Goal: Task Accomplishment & Management: Complete application form

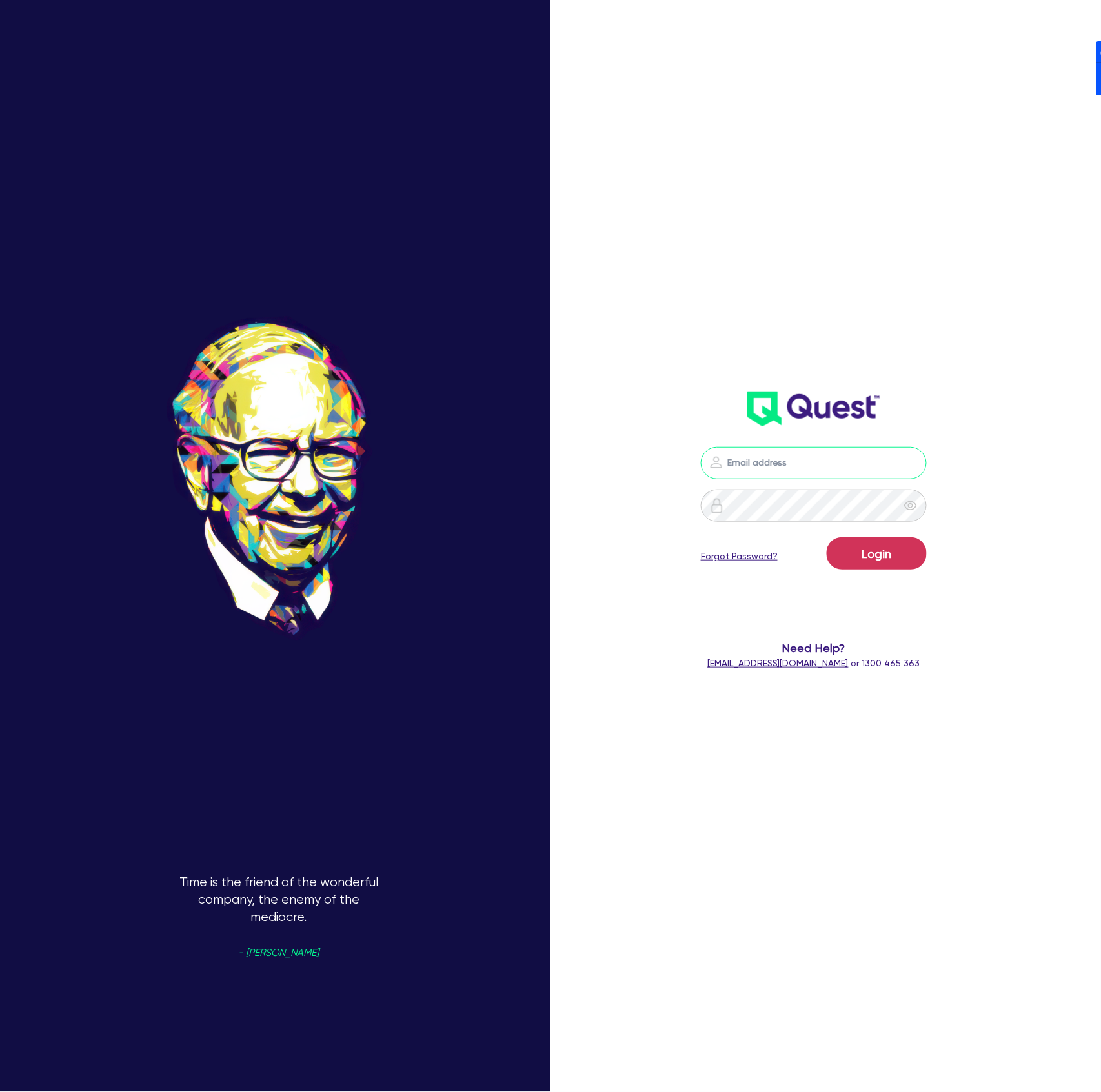
click at [845, 457] on input "email" at bounding box center [814, 463] width 226 height 32
click at [728, 598] on form "Login Forgot Password? Need Help? [EMAIL_ADDRESS][DOMAIN_NAME] or 1300 465 363" at bounding box center [814, 558] width 291 height 223
click at [814, 483] on nordpass-icon at bounding box center [814, 483] width 0 height 0
click at [0, 1091] on nordpass-autofill-portal at bounding box center [0, 1092] width 0 height 0
type input "[PERSON_NAME][EMAIL_ADDRESS][DOMAIN_NAME]"
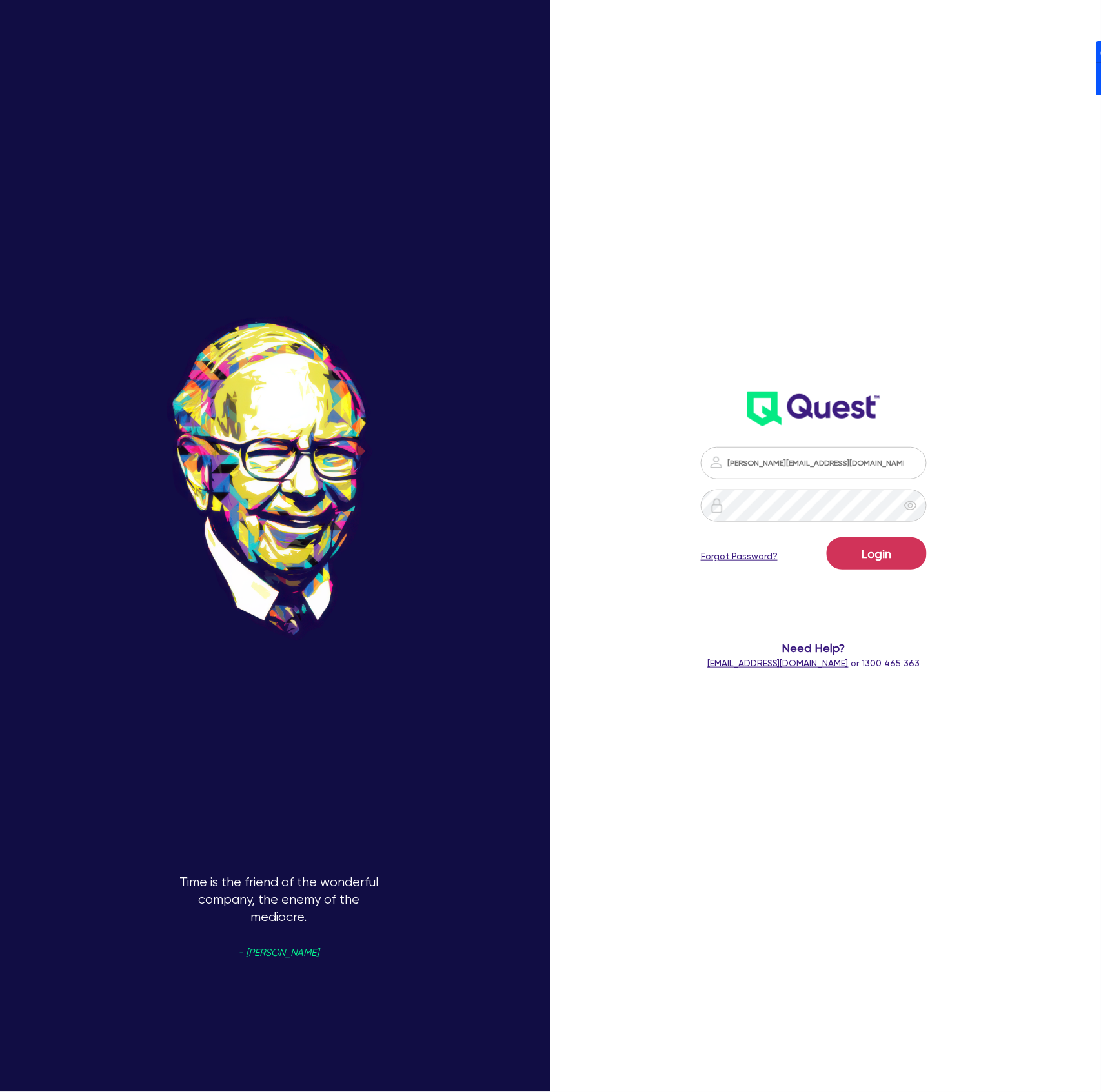
click at [869, 572] on div "Login Forgot Password?" at bounding box center [814, 557] width 226 height 38
click at [869, 566] on button "Login" at bounding box center [877, 553] width 100 height 32
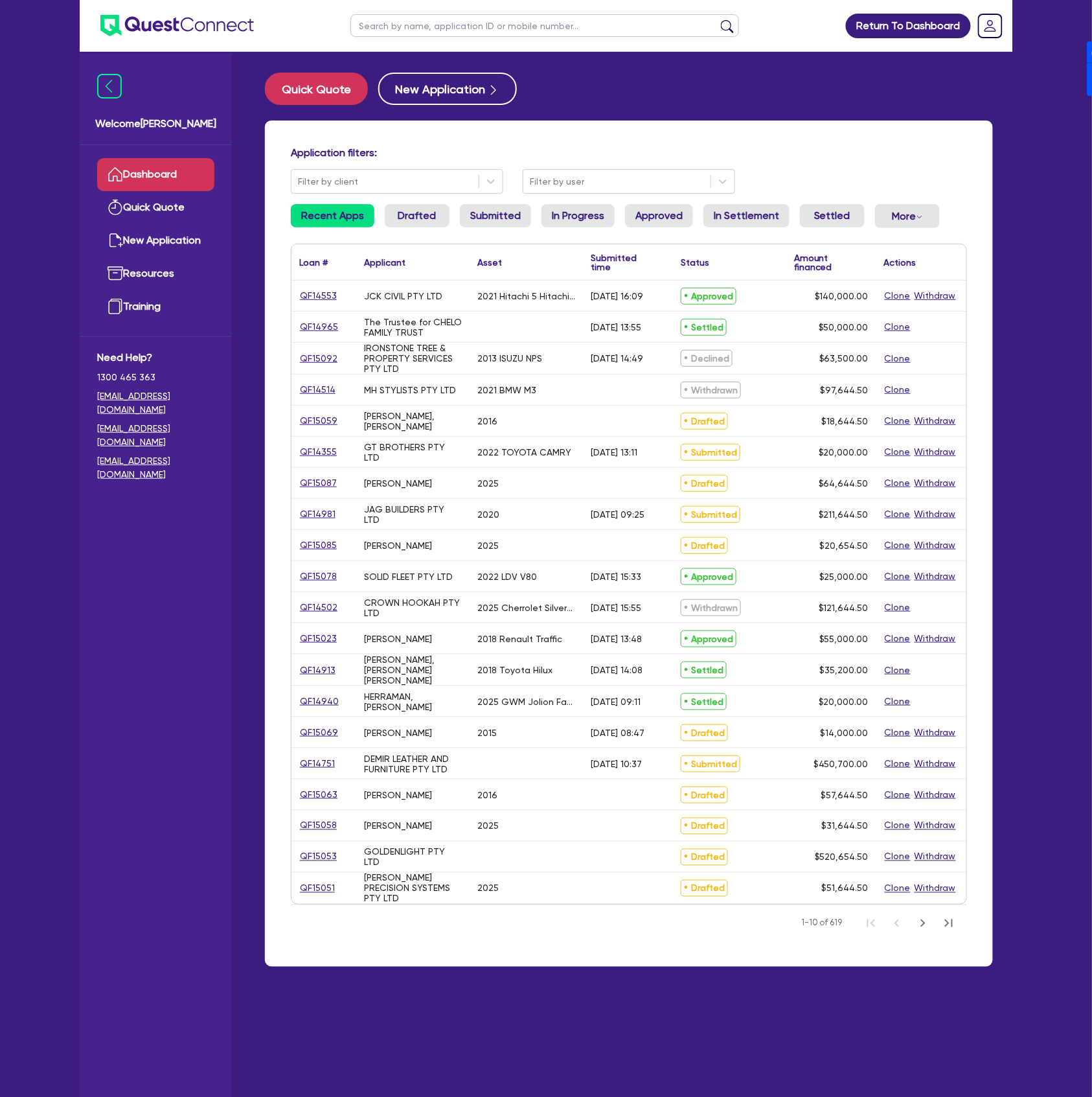
click at [450, 37] on ul at bounding box center [545, 25] width 414 height 51
click at [455, 29] on input "text" at bounding box center [545, 25] width 389 height 23
paste input "QF14553"
type input "QF14553"
click at [717, 20] on button "submit" at bounding box center [727, 28] width 21 height 18
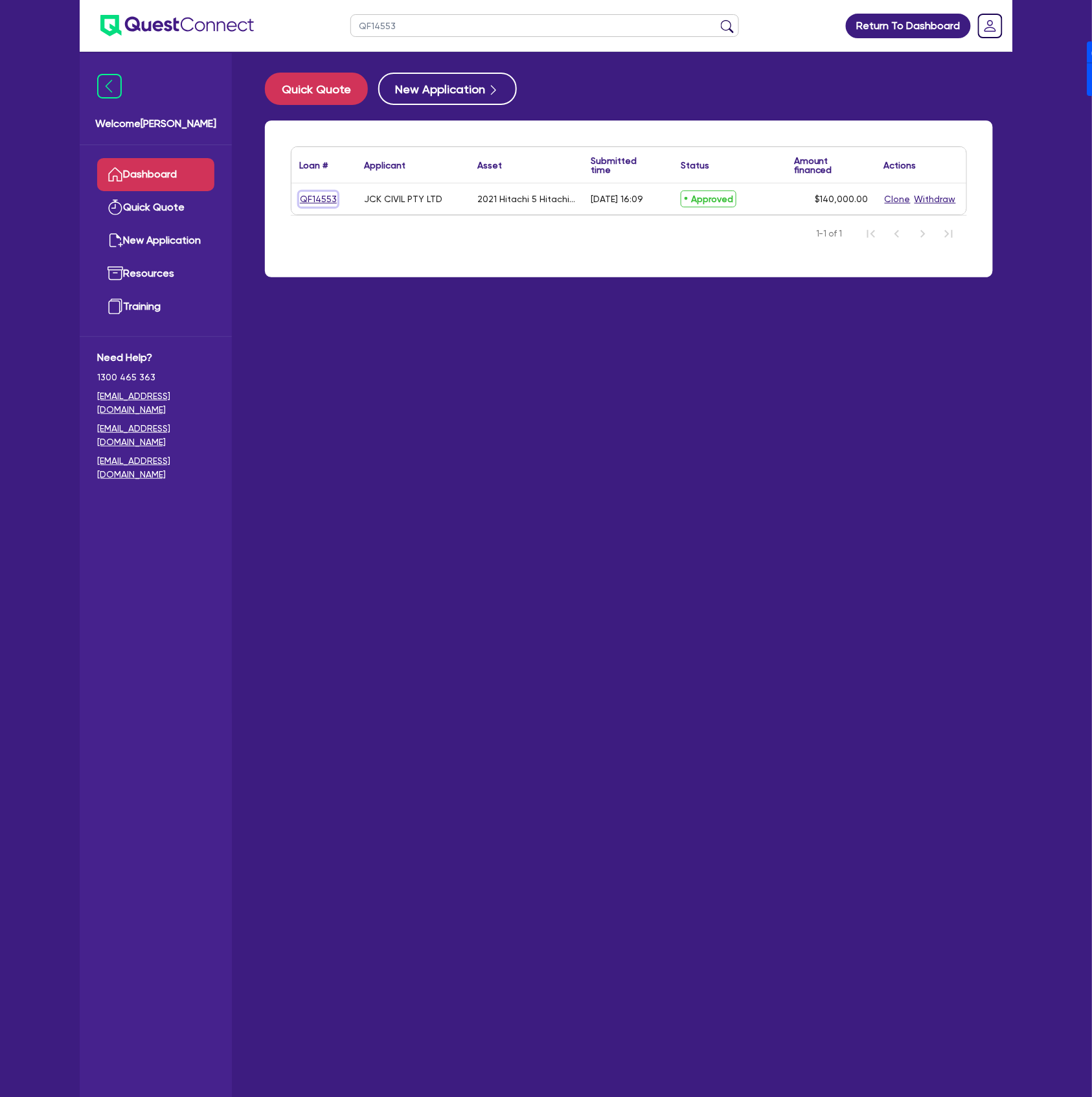
click at [312, 192] on link "QF14553" at bounding box center [319, 199] width 38 height 15
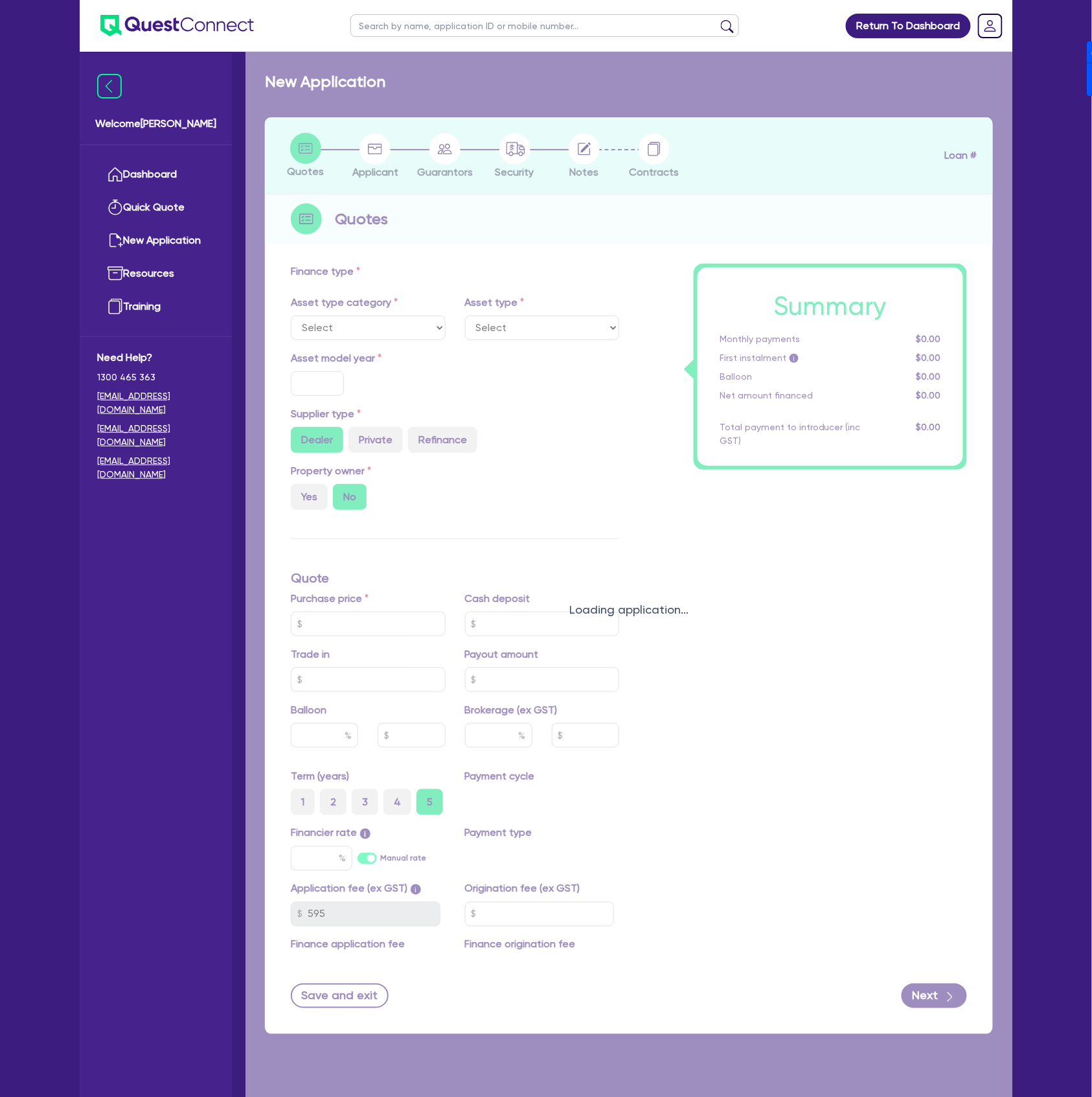
select select "PRIMARY_ASSETS"
type input "2021"
type input "250,000"
type input "110,000"
type input "30"
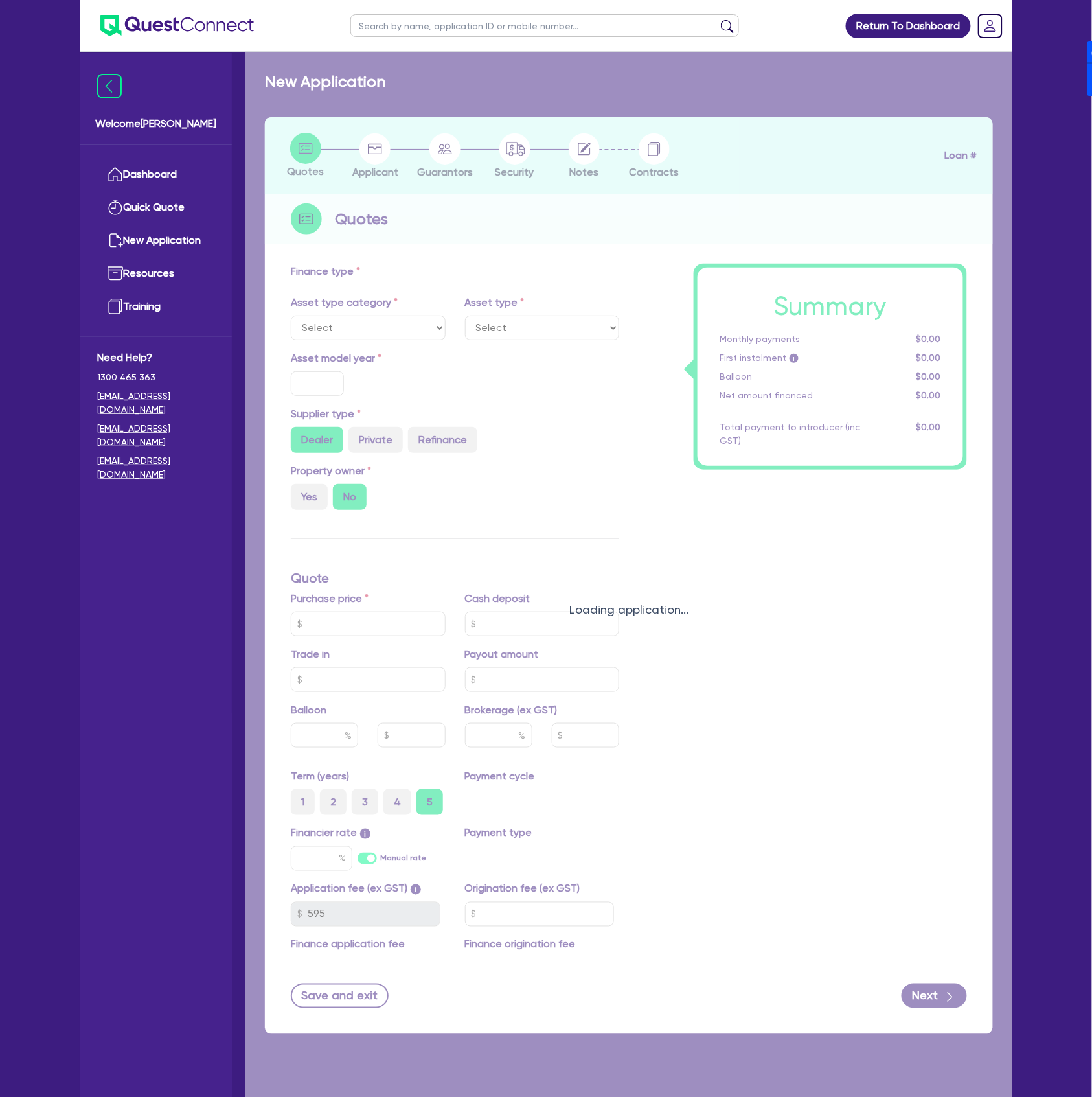
type input "75,000"
type input "7"
type input "9,800"
type input "17.95"
type input "900"
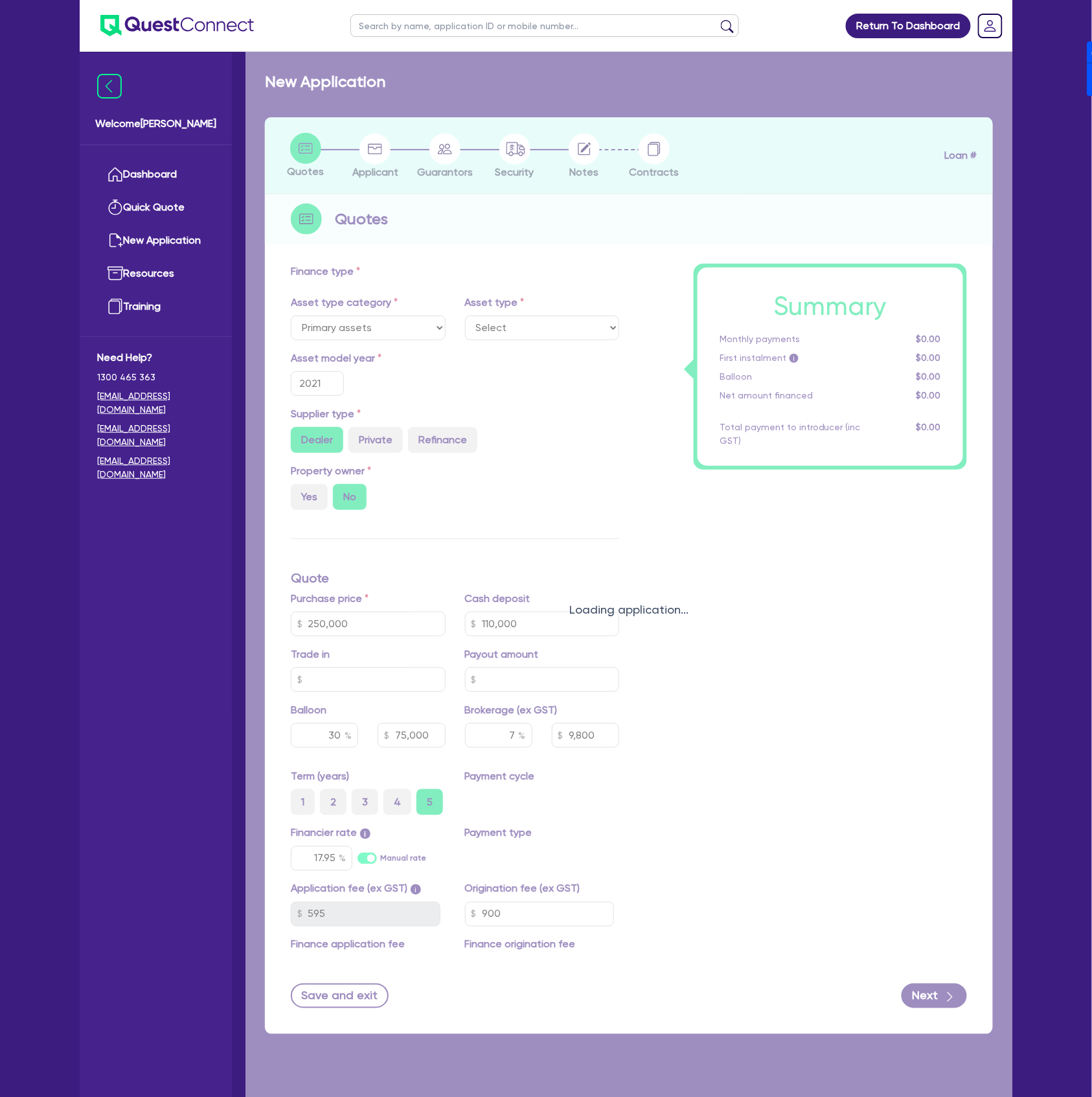
select select "YELLOW_GOODS_AND_EXCAVATORS"
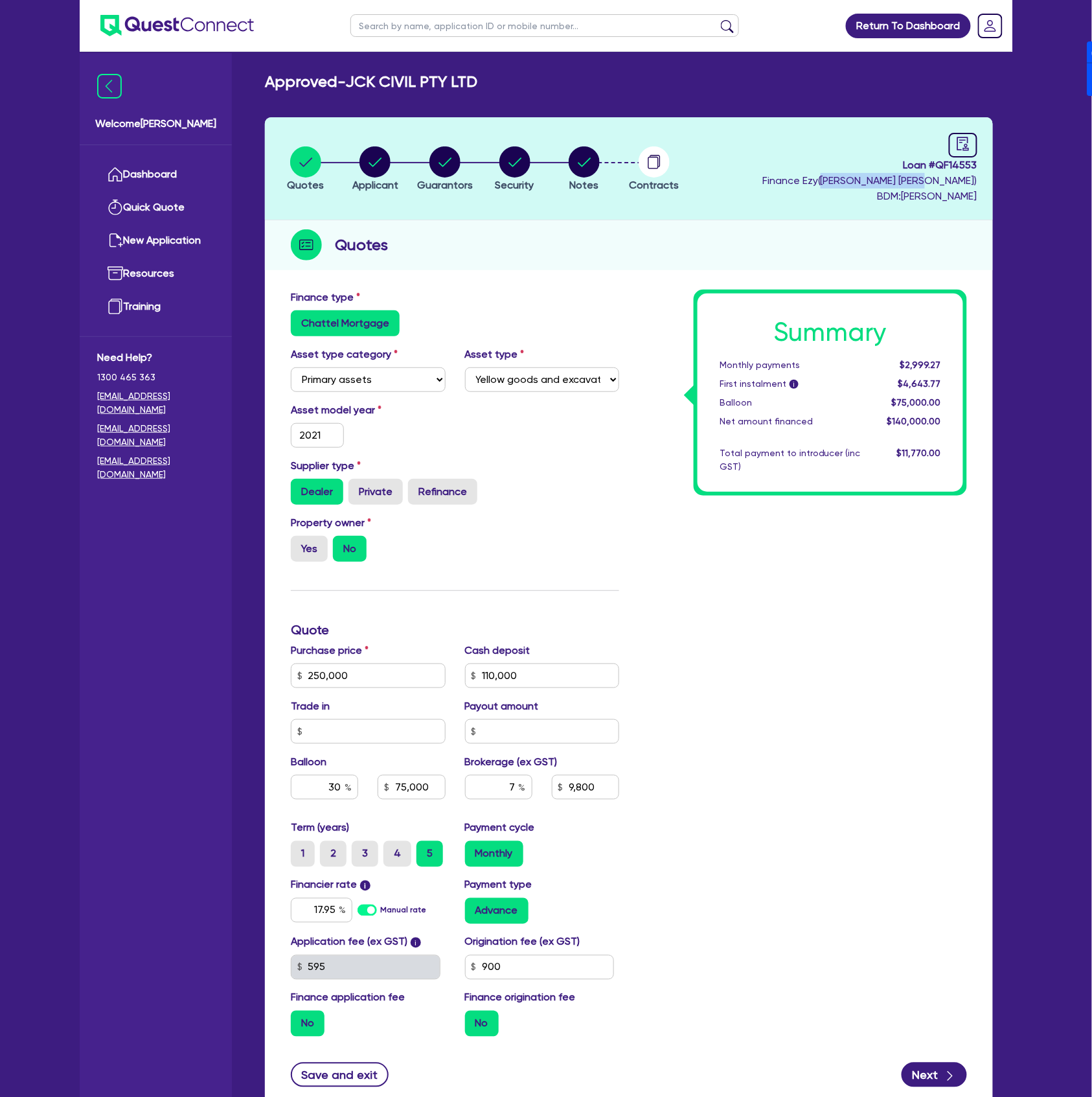
drag, startPoint x: 919, startPoint y: 180, endPoint x: 974, endPoint y: 176, distance: 55.1
click at [974, 176] on span "Finance [PERSON_NAME] ( [PERSON_NAME] )" at bounding box center [870, 180] width 215 height 13
copy span "( [PERSON_NAME]"
